Goal: Information Seeking & Learning: Learn about a topic

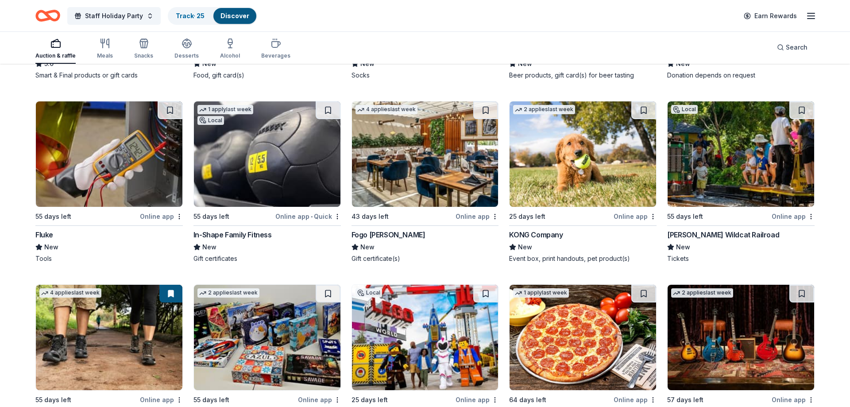
scroll to position [3288, 0]
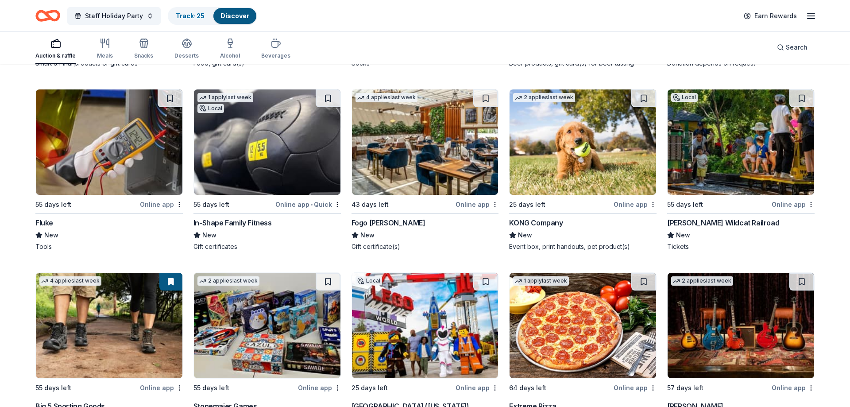
click at [573, 143] on img at bounding box center [583, 141] width 147 height 105
click at [135, 172] on img at bounding box center [109, 141] width 147 height 105
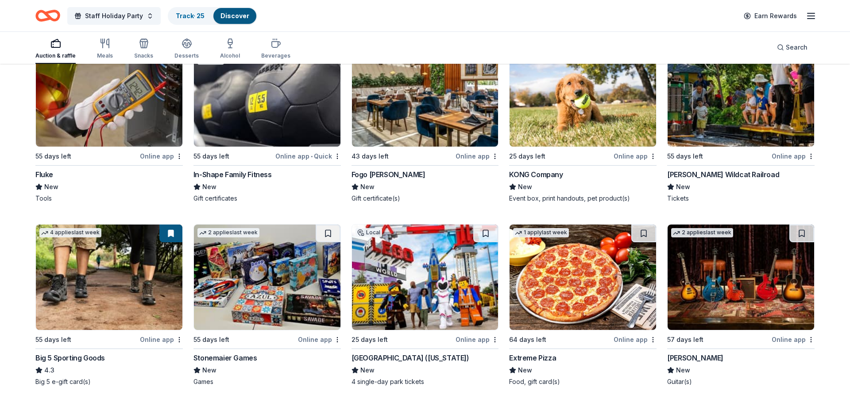
scroll to position [3424, 0]
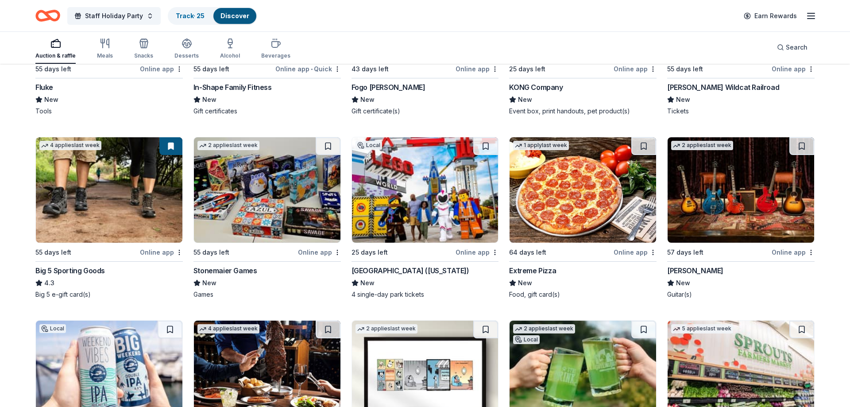
click at [416, 186] on img at bounding box center [425, 189] width 147 height 105
click at [131, 199] on img at bounding box center [109, 189] width 147 height 105
click at [746, 217] on img at bounding box center [741, 189] width 147 height 105
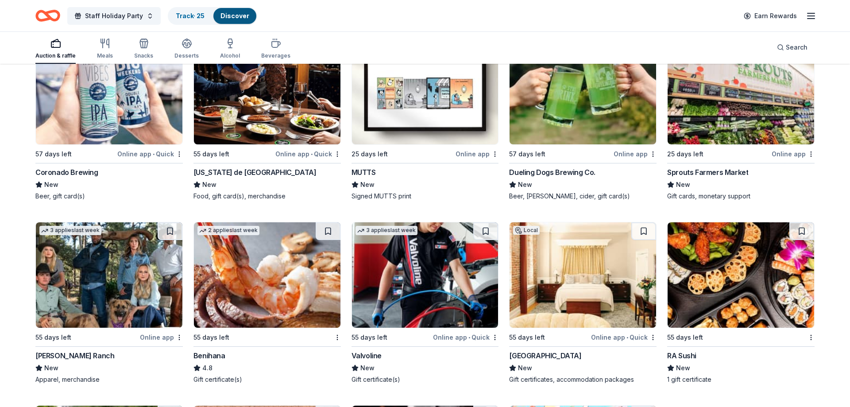
scroll to position [3841, 0]
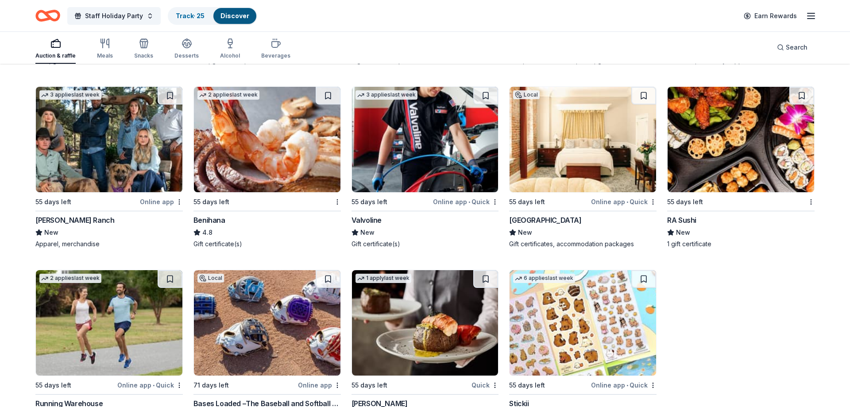
click at [277, 158] on img at bounding box center [267, 139] width 147 height 105
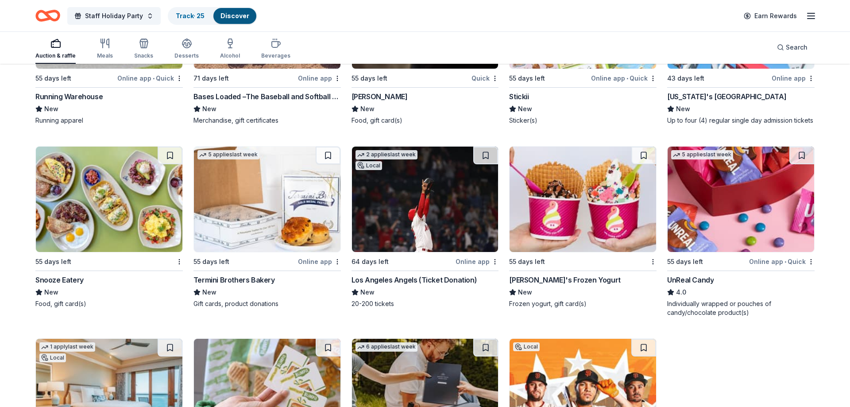
scroll to position [4312, 0]
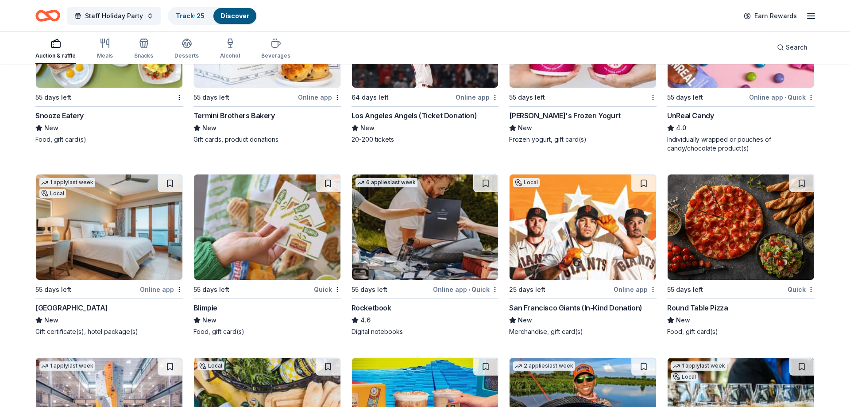
click at [721, 268] on img at bounding box center [741, 226] width 147 height 105
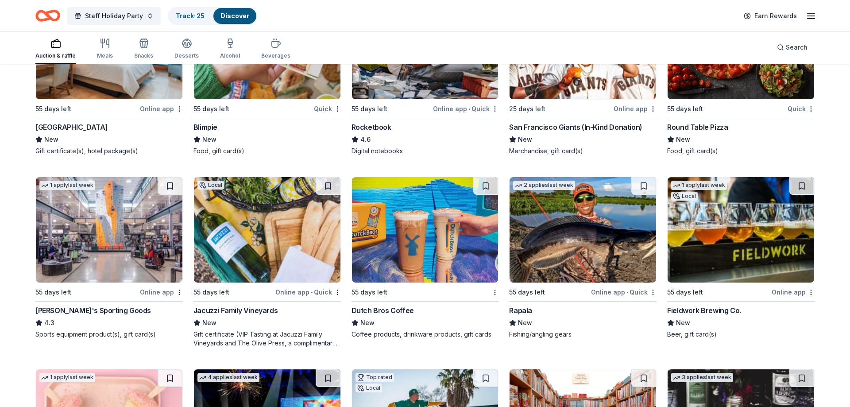
click at [723, 236] on img at bounding box center [741, 229] width 147 height 105
click at [85, 225] on img at bounding box center [109, 229] width 147 height 105
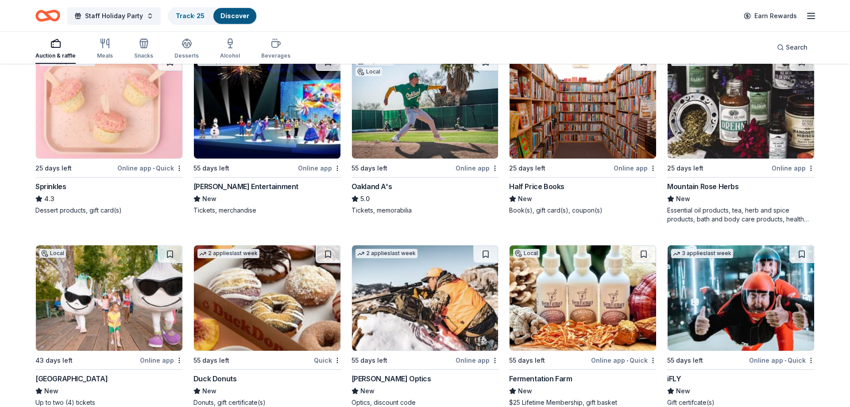
scroll to position [4854, 0]
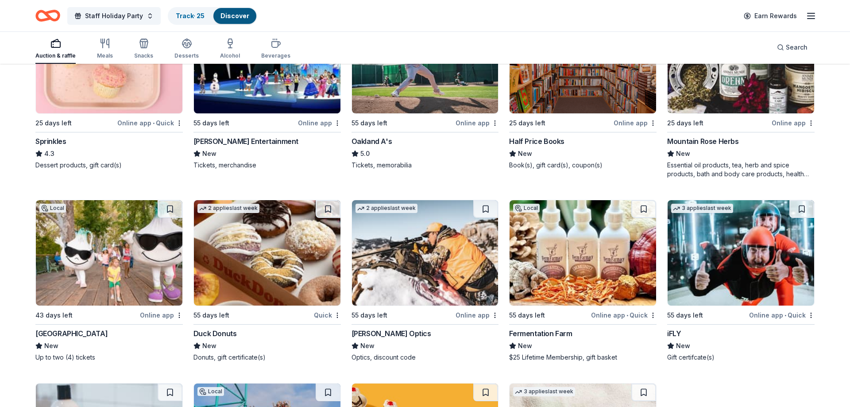
click at [145, 271] on img at bounding box center [109, 252] width 147 height 105
